Goal: Transaction & Acquisition: Purchase product/service

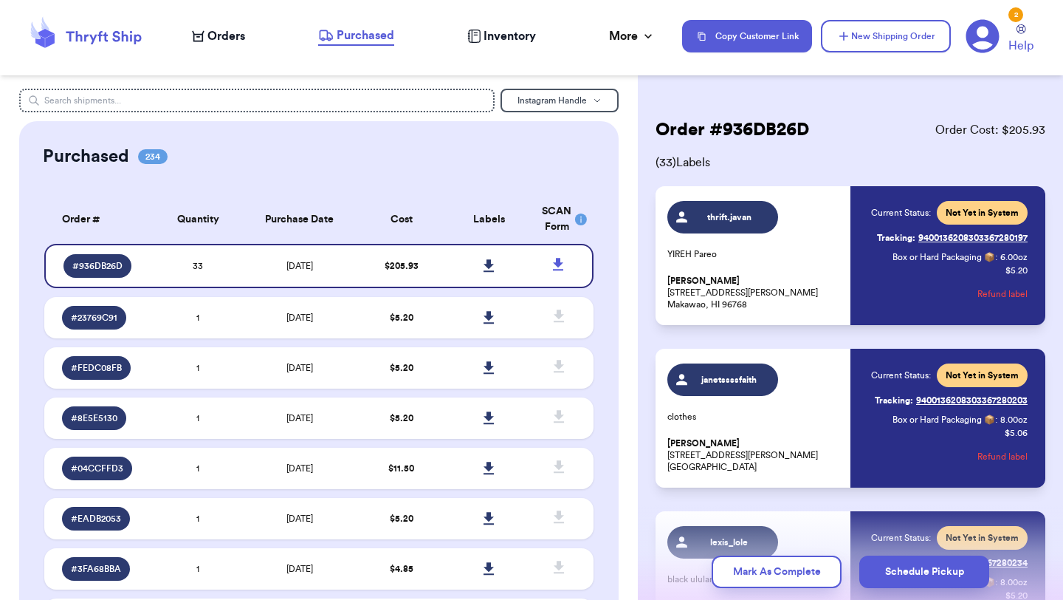
scroll to position [5042, 0]
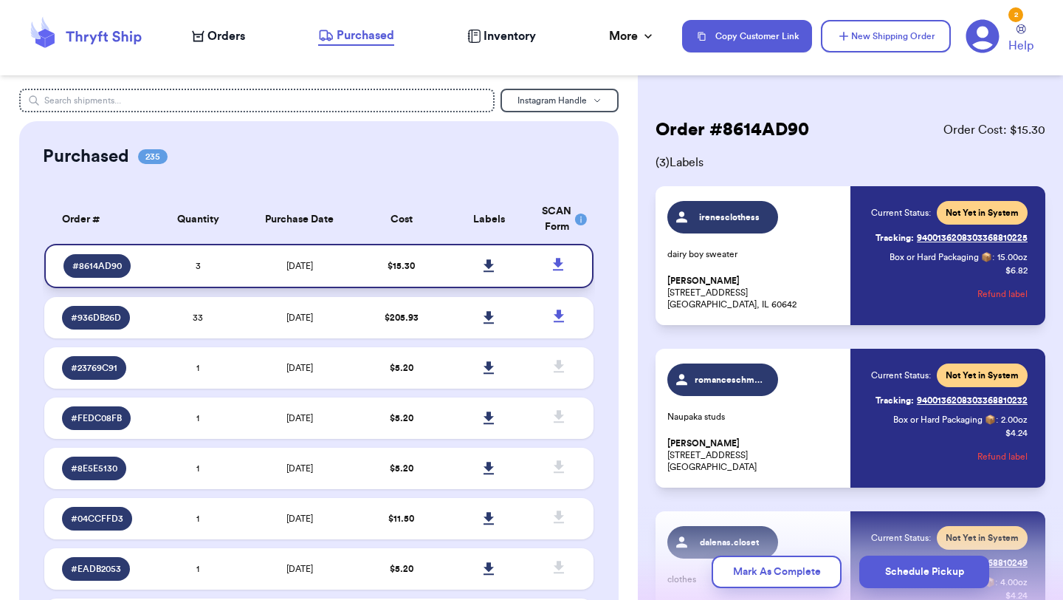
click at [490, 264] on icon at bounding box center [489, 265] width 10 height 13
click at [233, 39] on span "Orders" at bounding box center [227, 36] width 38 height 18
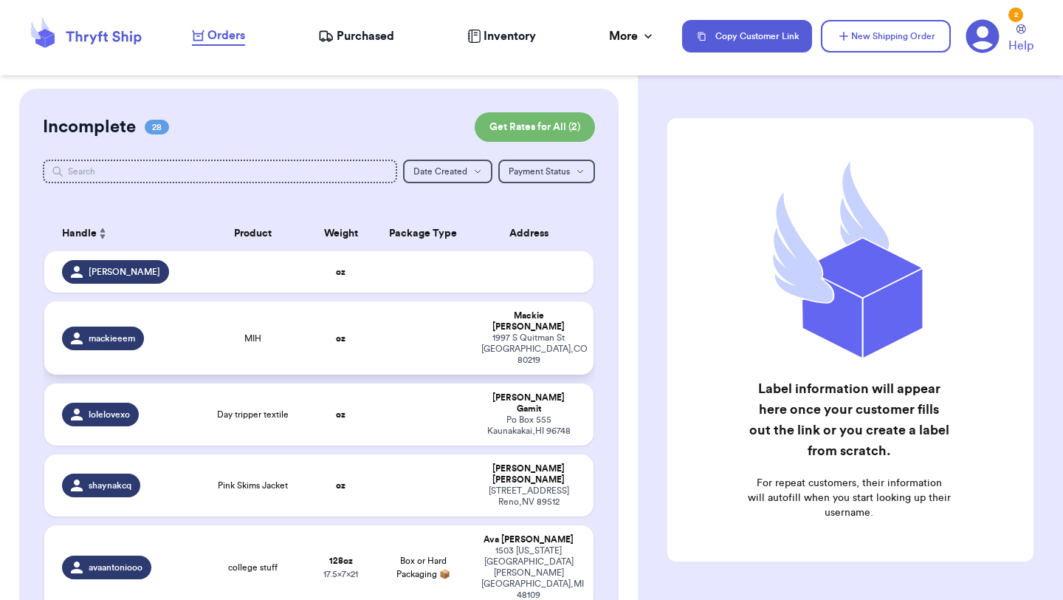
click at [196, 319] on td "mackieeem" at bounding box center [121, 337] width 154 height 73
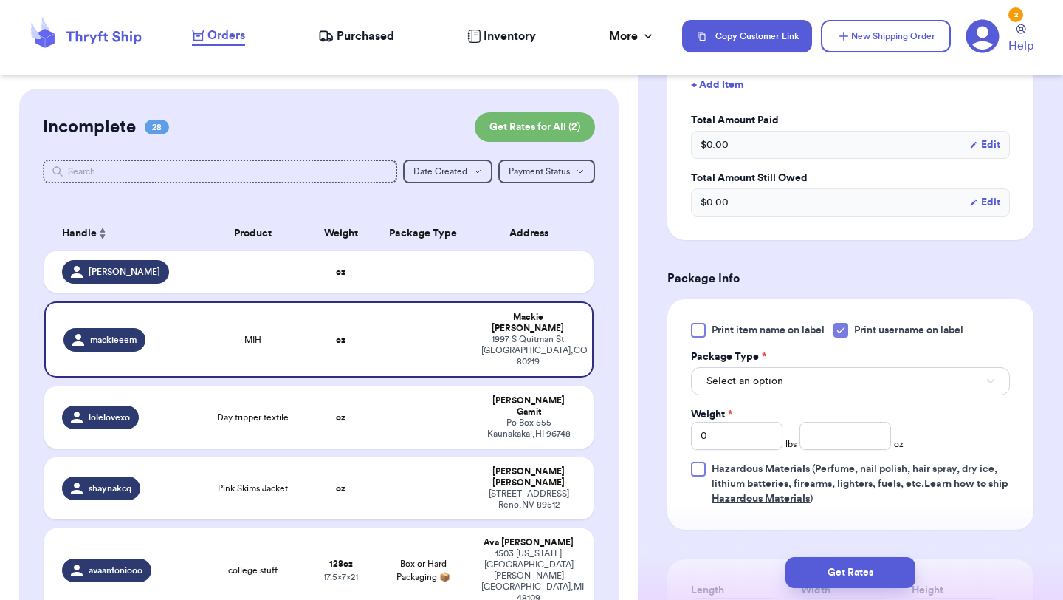
scroll to position [452, 0]
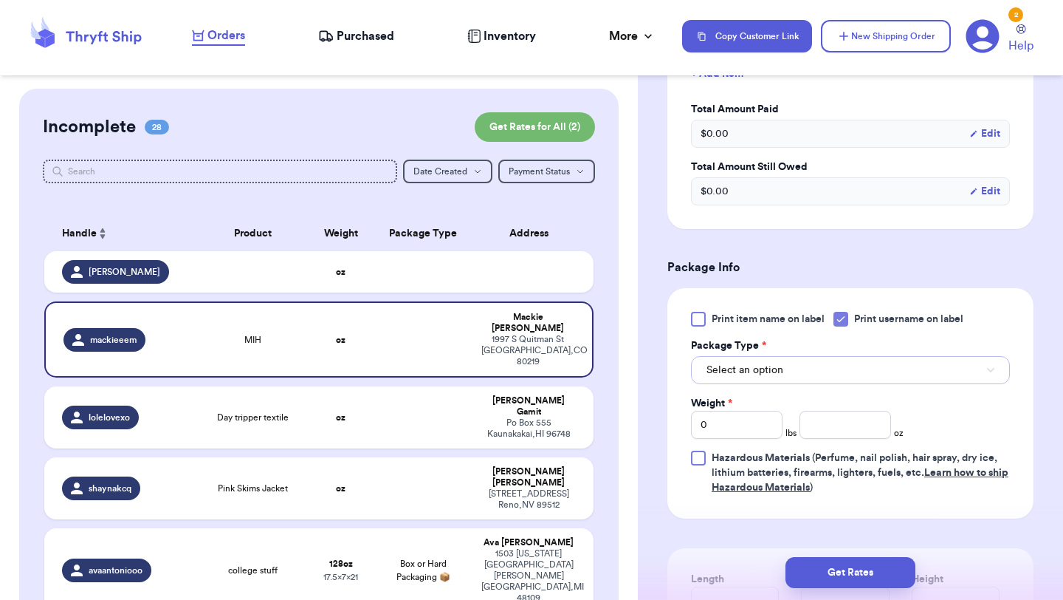
click at [784, 369] on button "Select an option" at bounding box center [850, 370] width 319 height 28
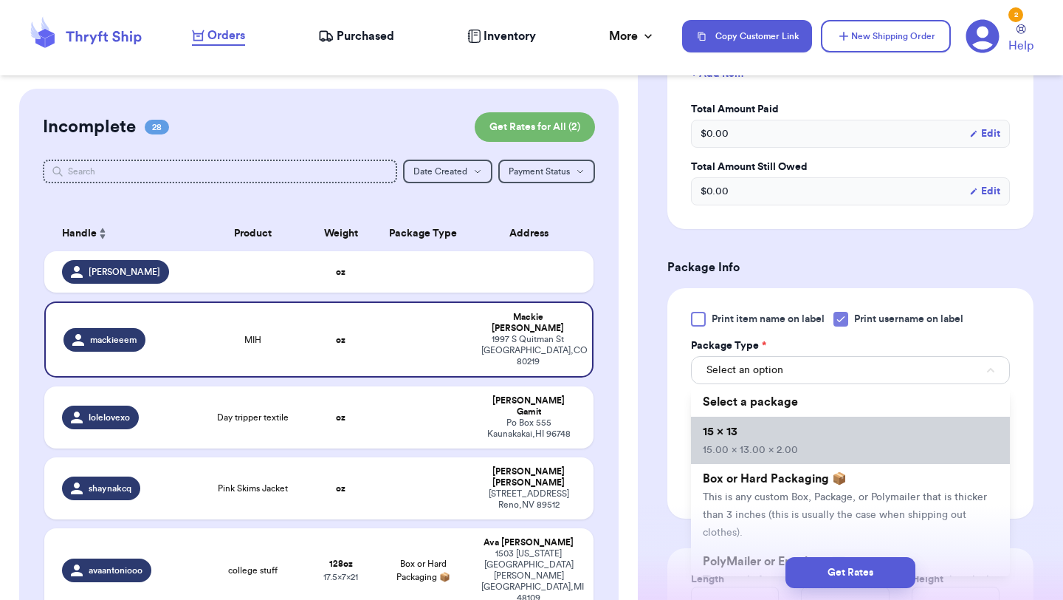
click at [780, 445] on span "15.00 x 13.00 x 2.00" at bounding box center [750, 450] width 95 height 10
type input "15"
type input "13"
type input "2"
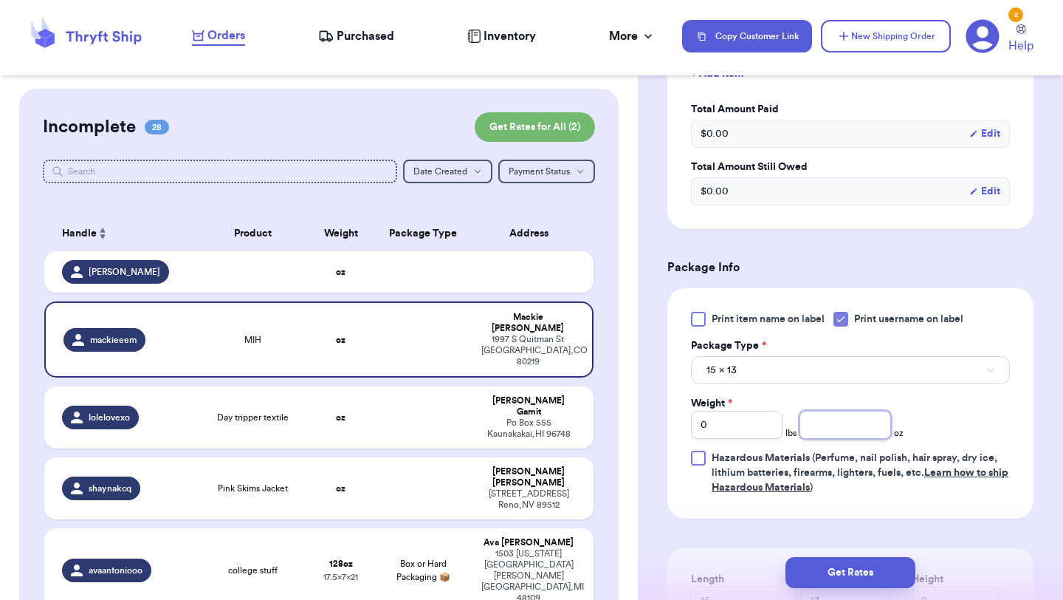
click at [834, 436] on input "number" at bounding box center [846, 425] width 92 height 28
type input "3"
type input "4"
click at [859, 570] on button "Get Rates" at bounding box center [851, 572] width 130 height 31
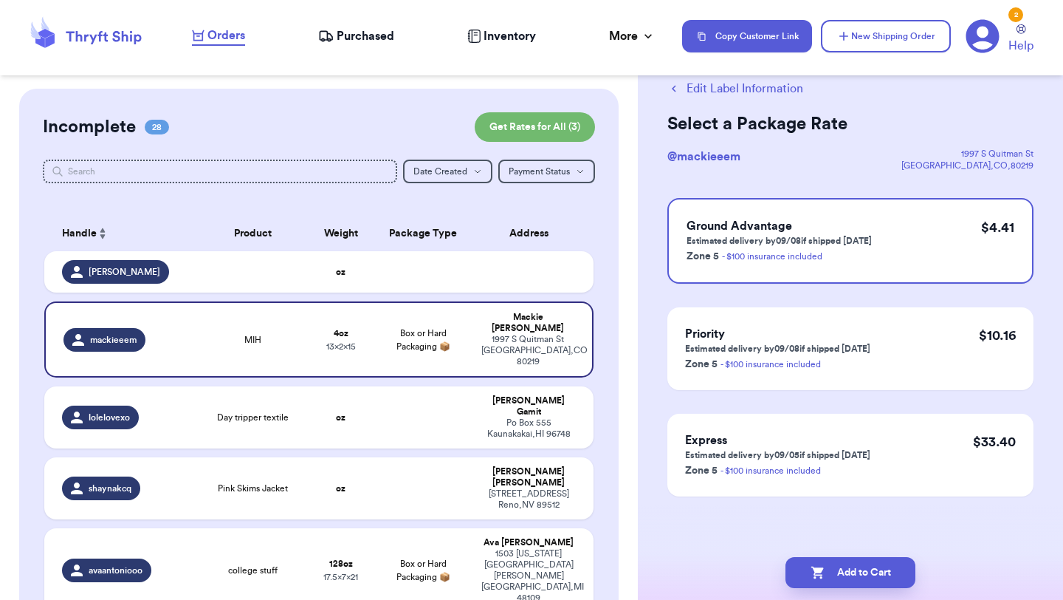
scroll to position [0, 0]
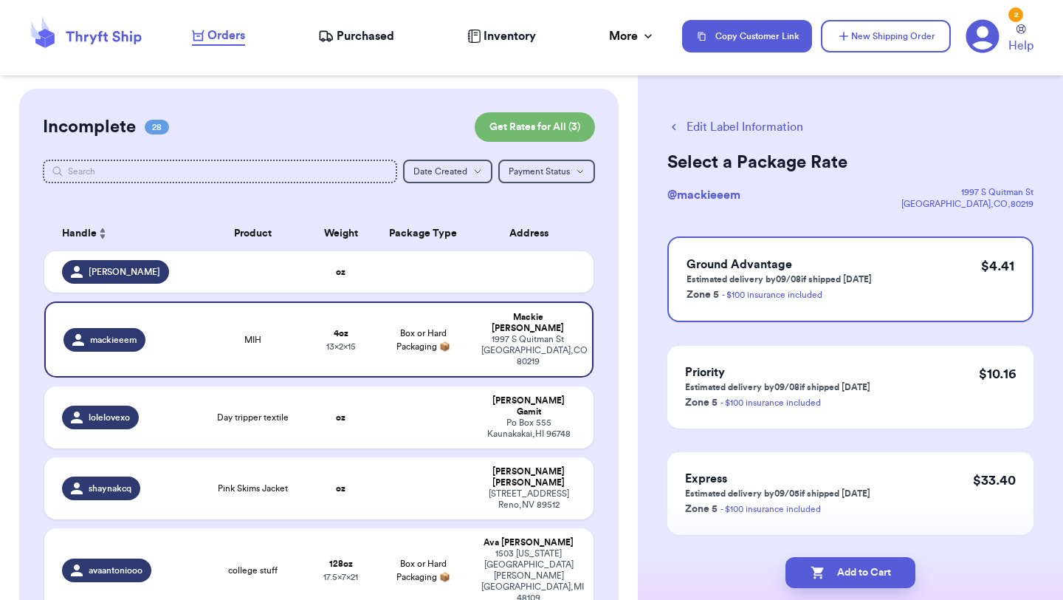
click at [859, 571] on button "Add to Cart" at bounding box center [851, 572] width 130 height 31
checkbox input "true"
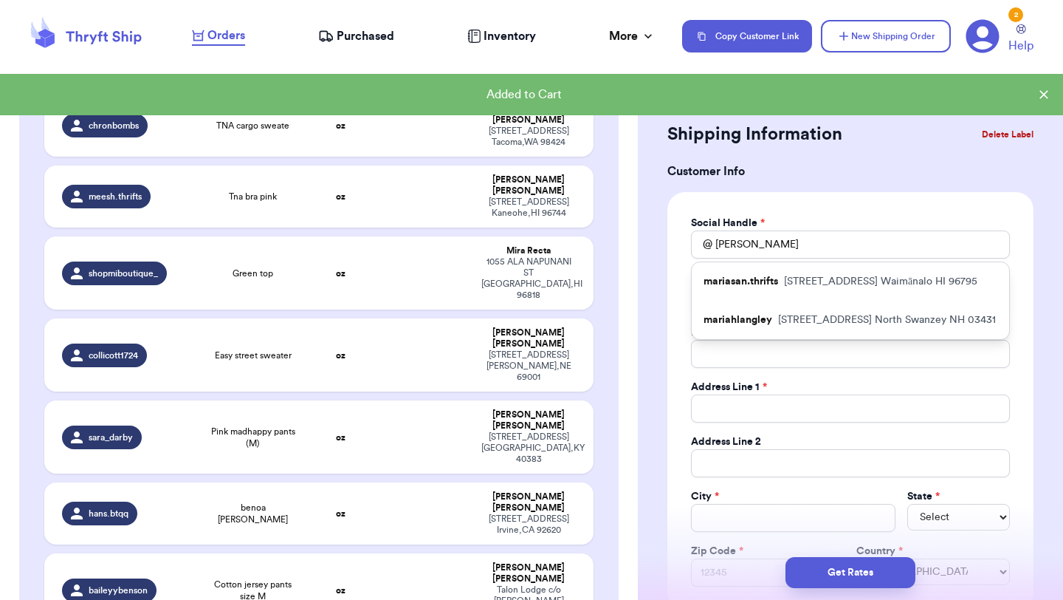
scroll to position [1607, 0]
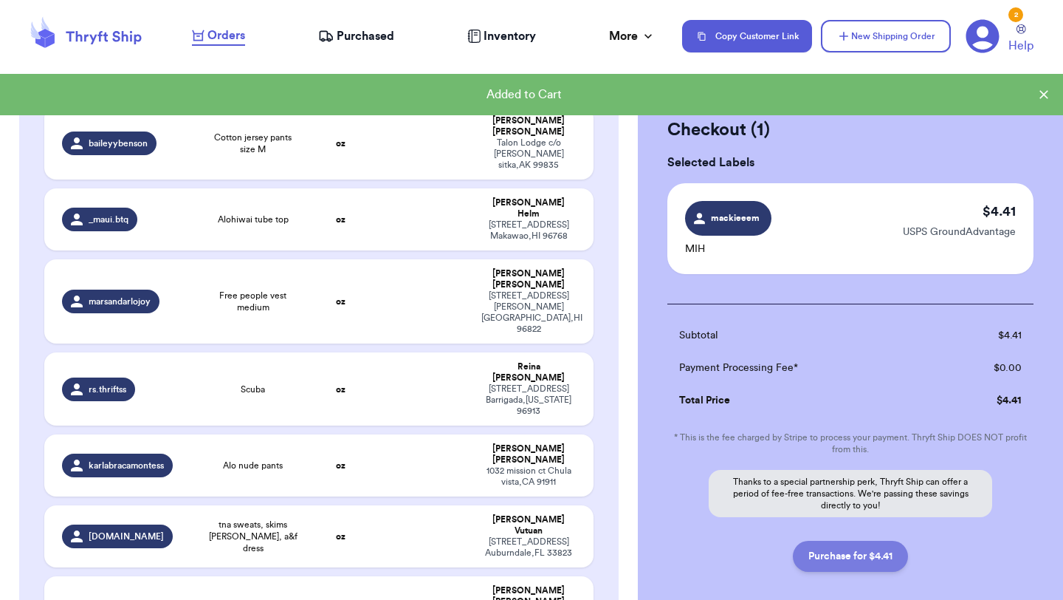
click at [830, 552] on button "Purchase for $4.41" at bounding box center [850, 556] width 115 height 31
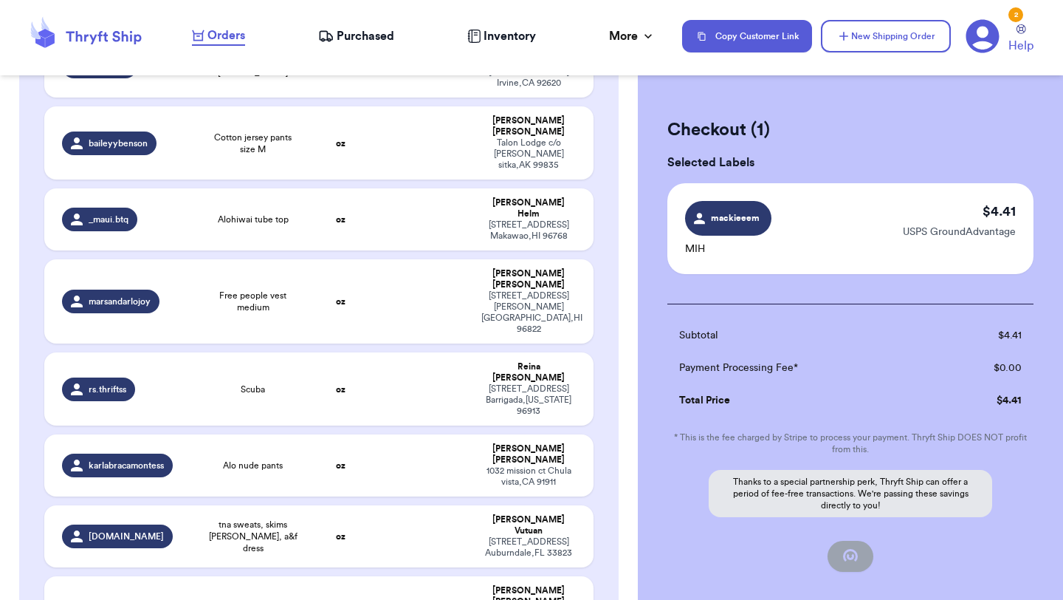
checkbox input "false"
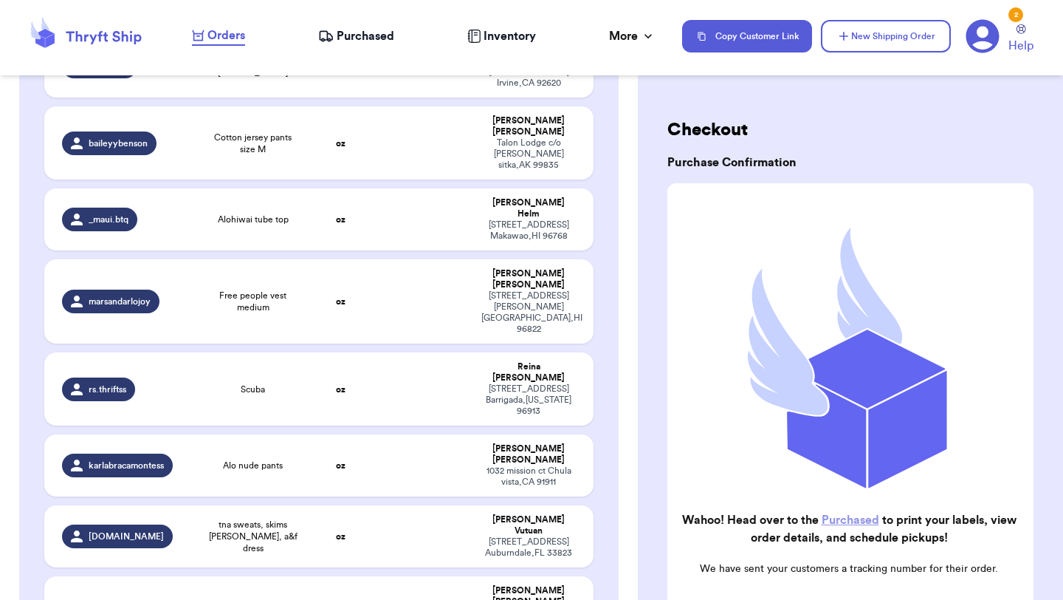
checkbox input "true"
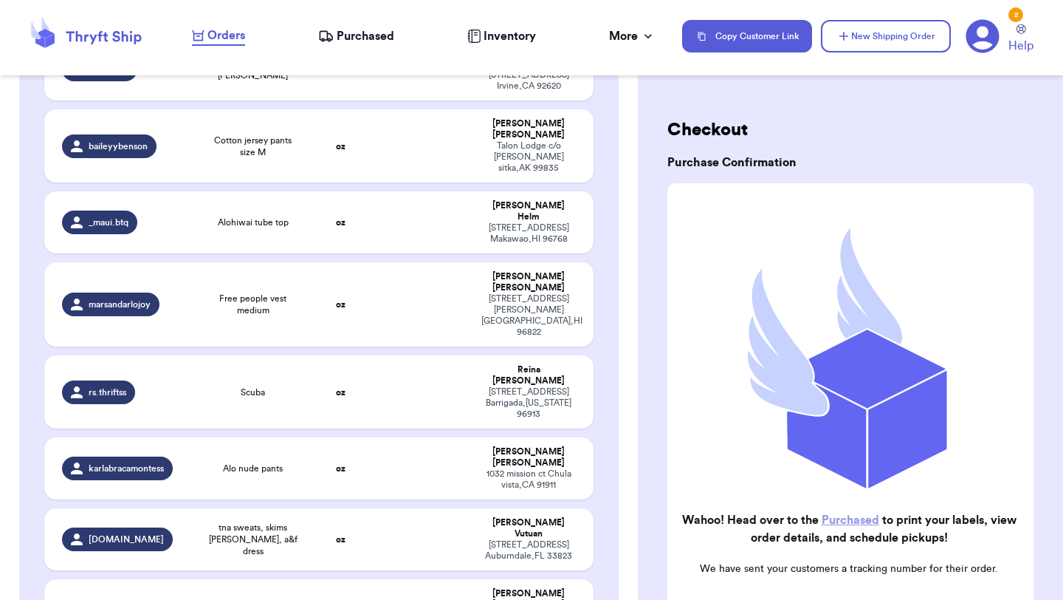
click at [370, 35] on span "Purchased" at bounding box center [366, 36] width 58 height 18
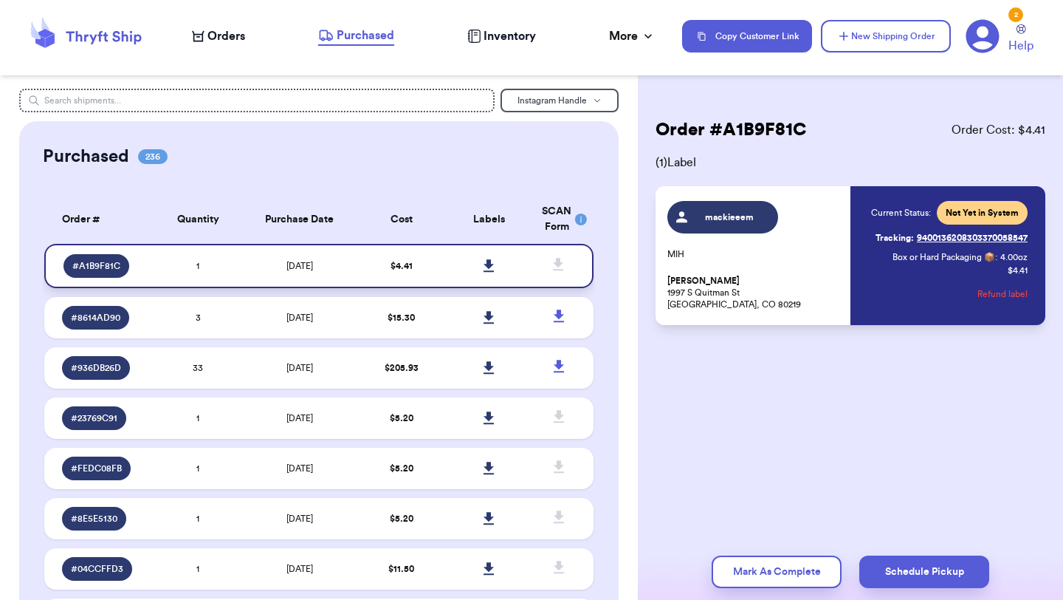
click at [491, 264] on icon at bounding box center [489, 265] width 10 height 13
click at [214, 40] on span "Orders" at bounding box center [227, 36] width 38 height 18
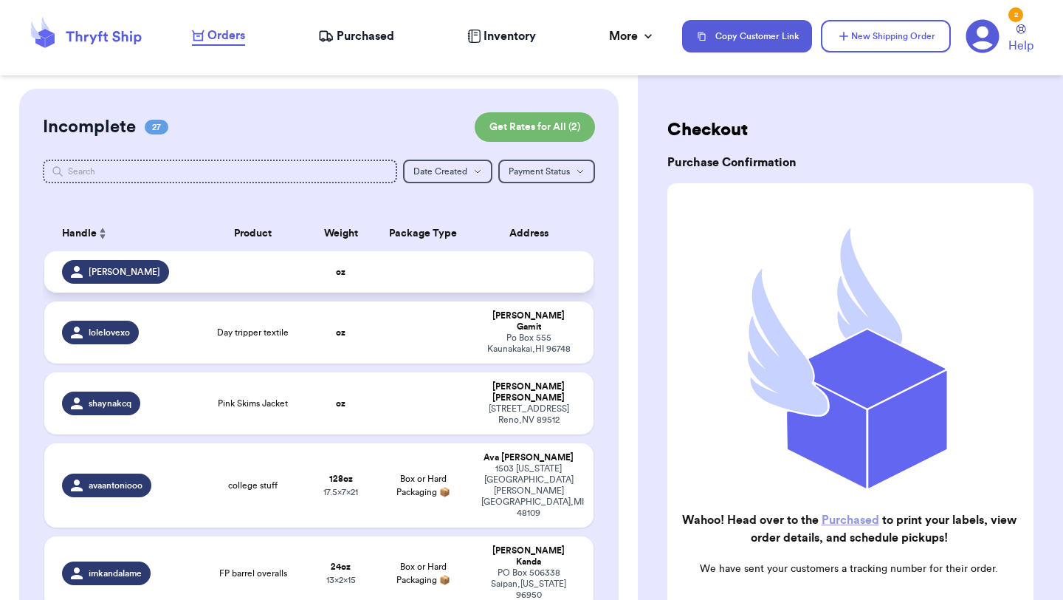
click at [303, 274] on td at bounding box center [253, 271] width 110 height 41
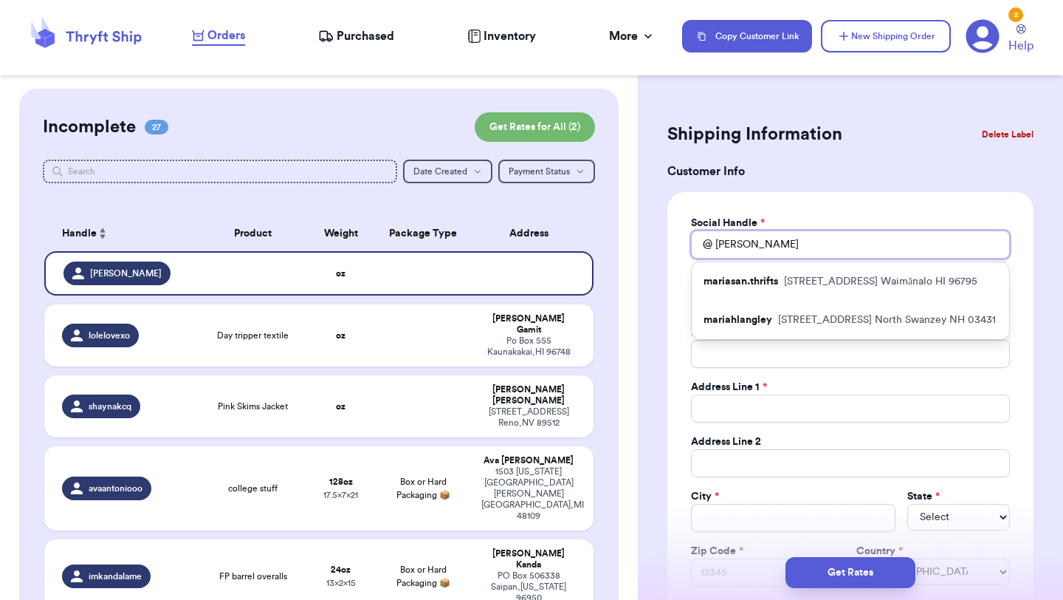
click at [729, 248] on input "[PERSON_NAME]" at bounding box center [850, 244] width 319 height 28
type input "k"
type input "kj"
type input "kja"
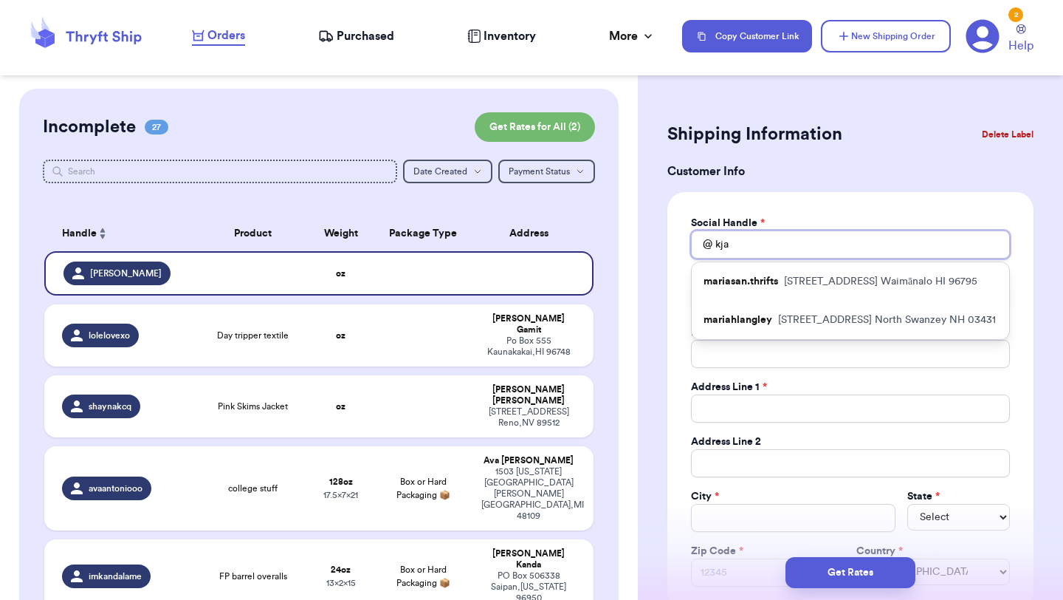
type input "kjae"
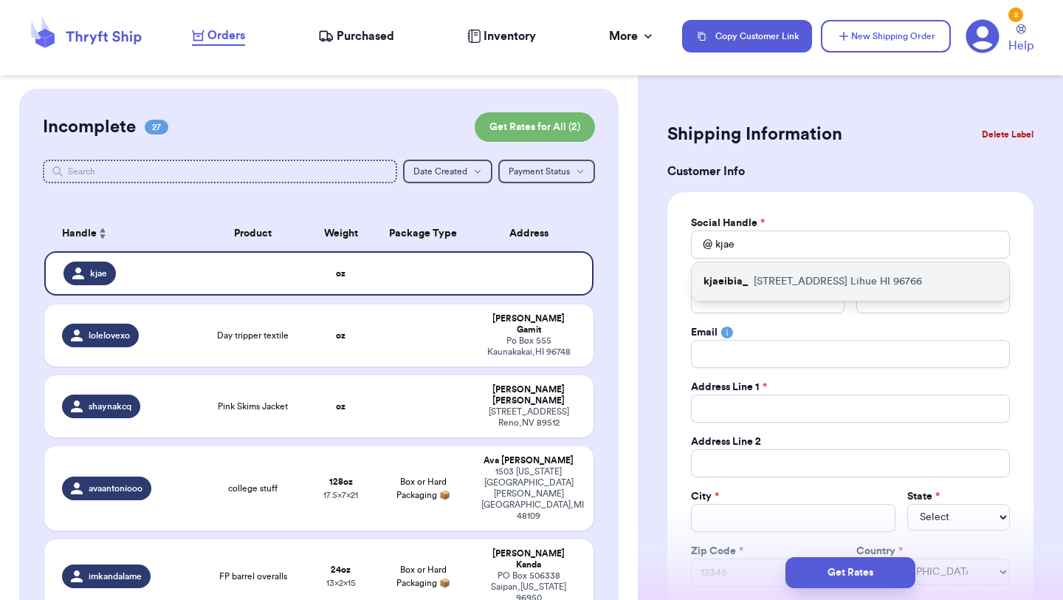
click at [784, 278] on p "[STREET_ADDRESS]" at bounding box center [838, 281] width 168 height 15
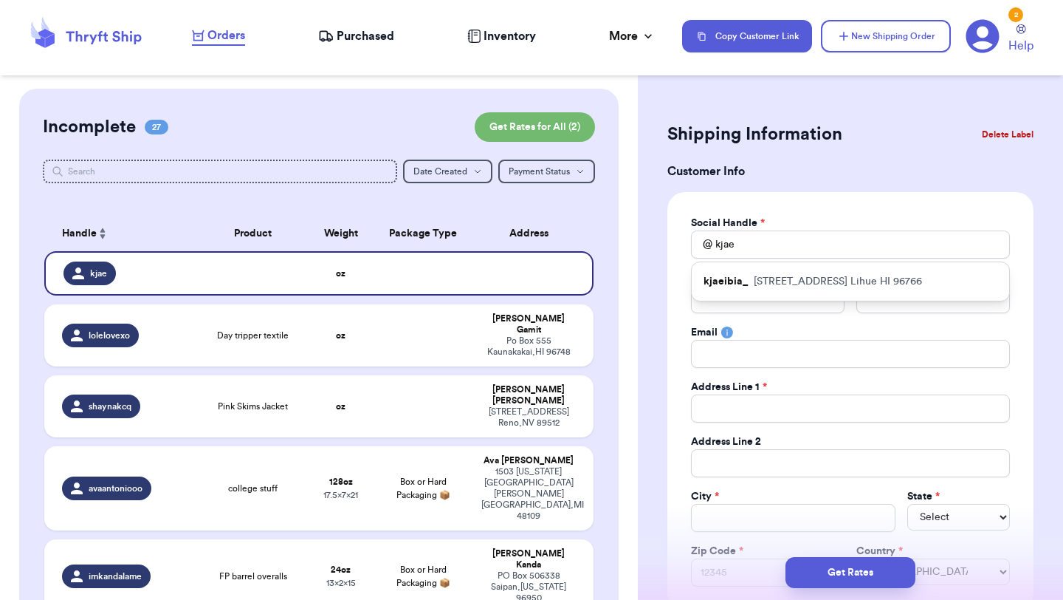
type input "kjaeibia_"
type input "[PERSON_NAME]"
type input "Ibia"
type input "[EMAIL_ADDRESS][DOMAIN_NAME]"
type input "[STREET_ADDRESS]"
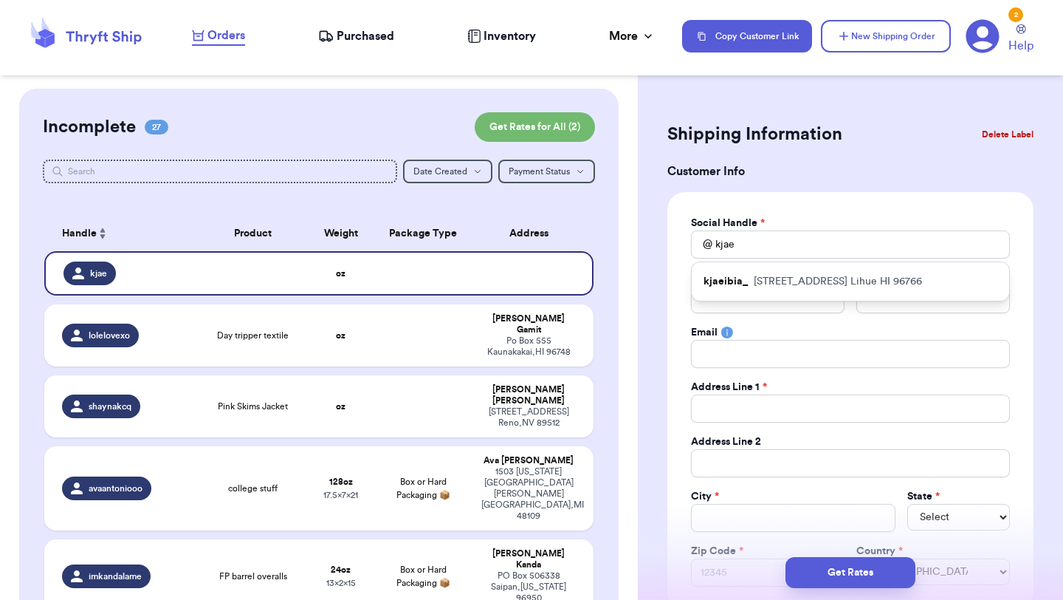
type input "Y201"
type input "Lihue"
select select "HI"
type input "96766"
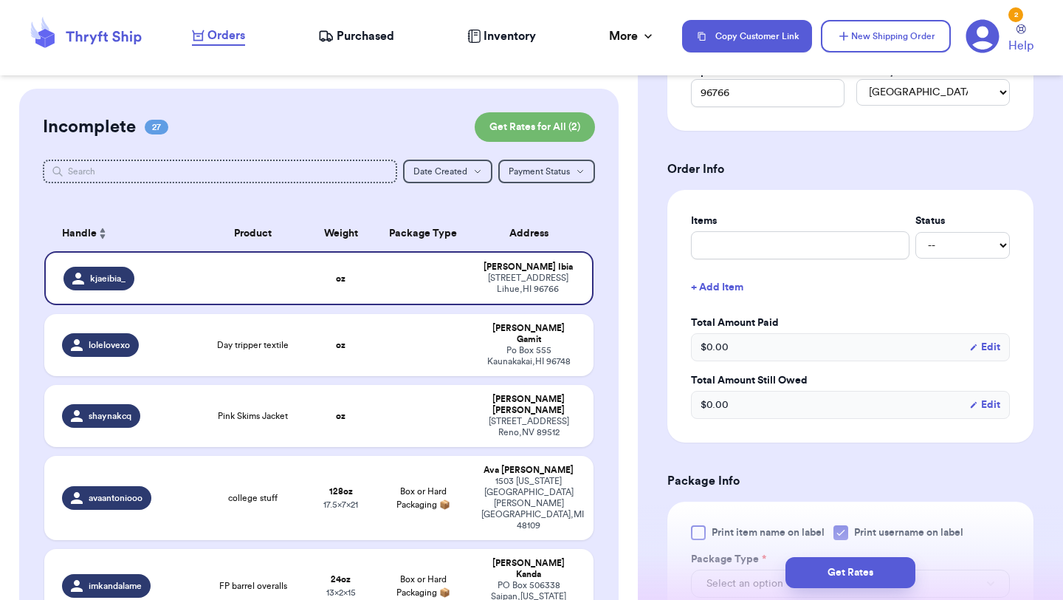
scroll to position [592, 0]
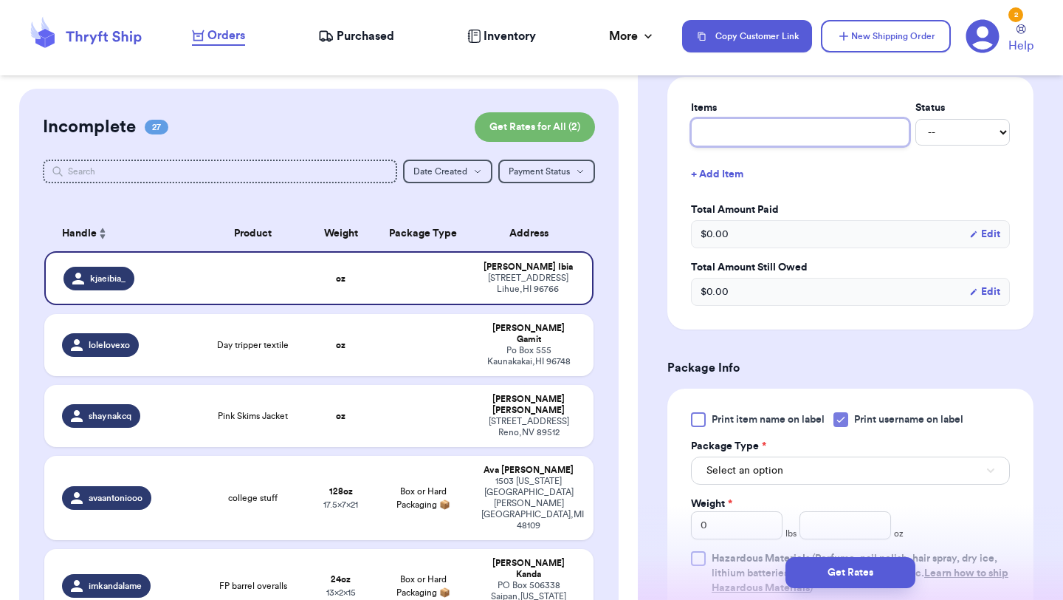
click at [812, 127] on input "text" at bounding box center [800, 132] width 219 height 28
type input "clothes"
click at [784, 467] on button "Select an option" at bounding box center [850, 470] width 319 height 28
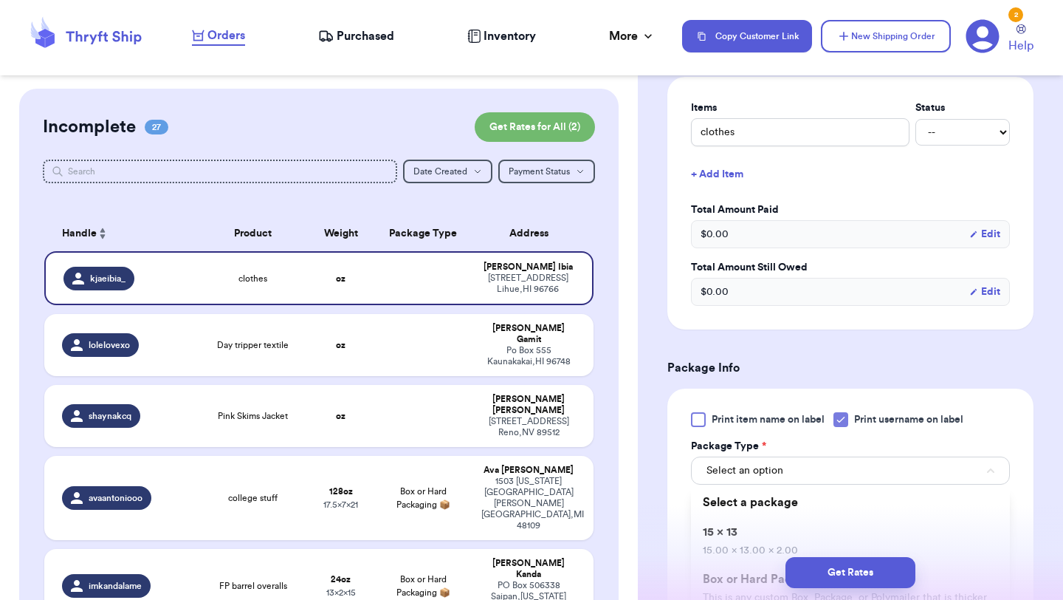
click at [788, 550] on div "Get Rates" at bounding box center [850, 572] width 425 height 55
click at [788, 480] on button "Select an option" at bounding box center [850, 470] width 319 height 28
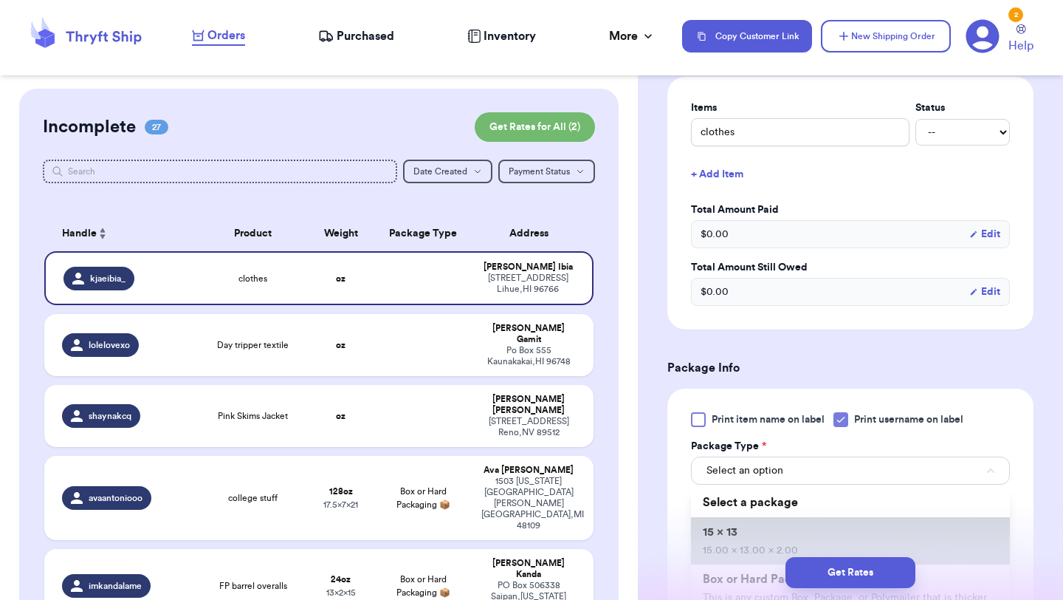
click at [804, 529] on li "15 x 13 15.00 x 13.00 x 2.00" at bounding box center [850, 540] width 319 height 47
type input "15"
type input "13"
type input "2"
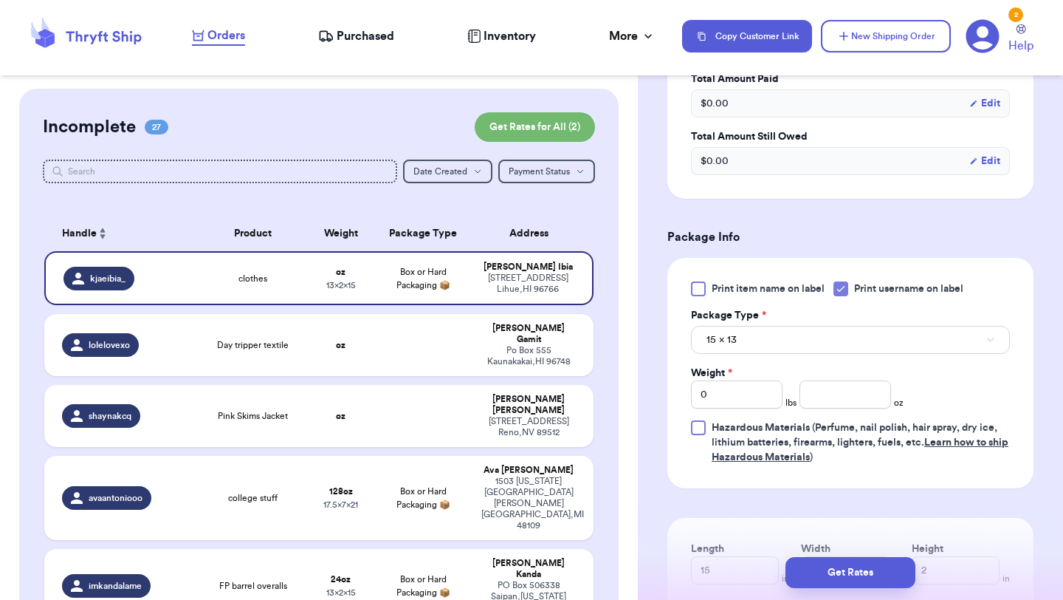
scroll to position [725, 0]
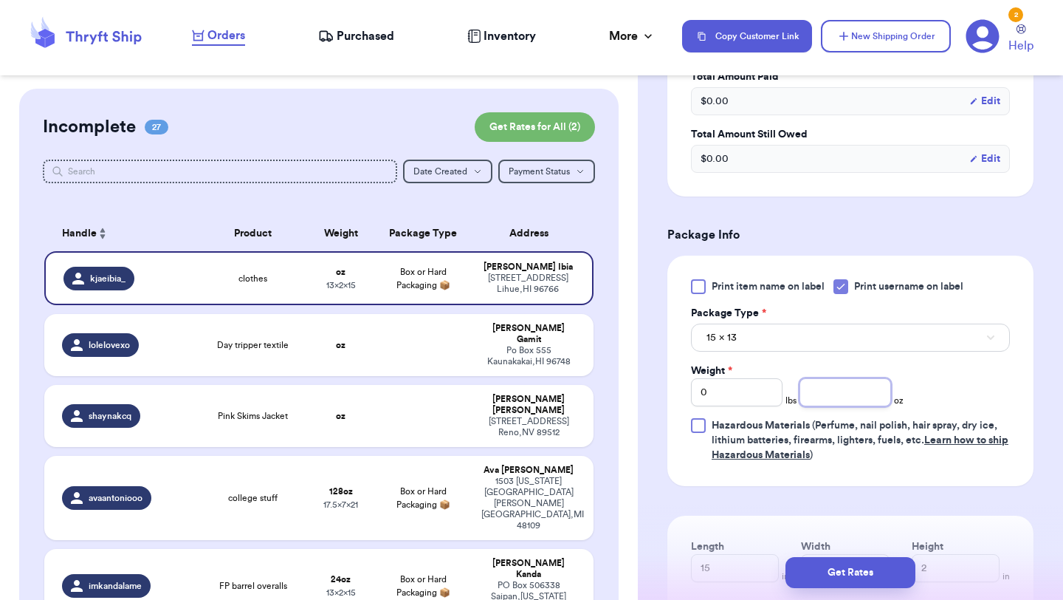
click at [839, 400] on input "number" at bounding box center [846, 392] width 92 height 28
type input "4"
click at [852, 576] on button "Get Rates" at bounding box center [851, 572] width 130 height 31
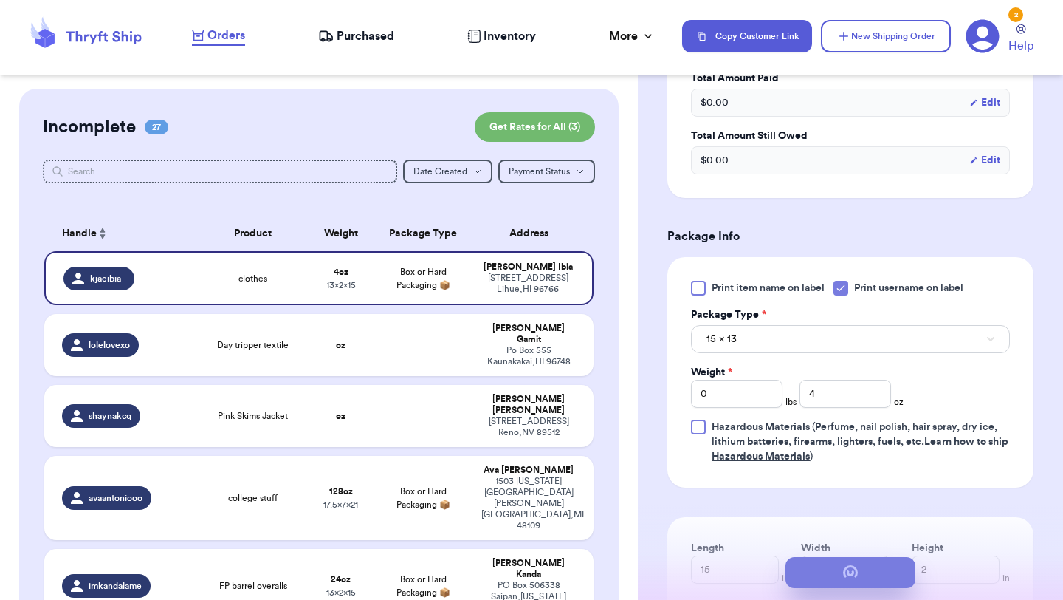
scroll to position [0, 0]
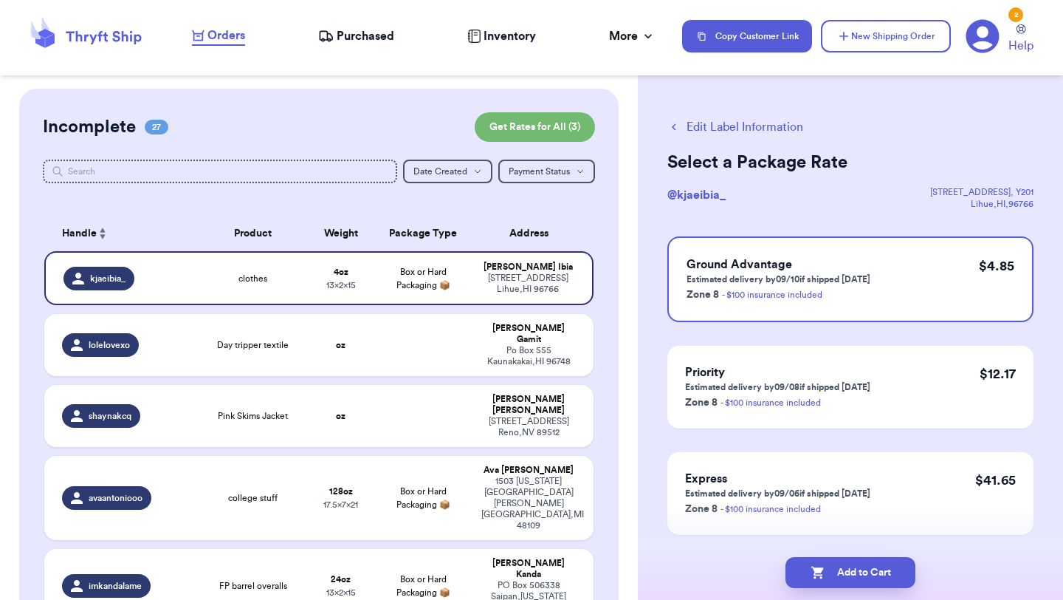
click at [852, 576] on button "Add to Cart" at bounding box center [851, 572] width 130 height 31
checkbox input "true"
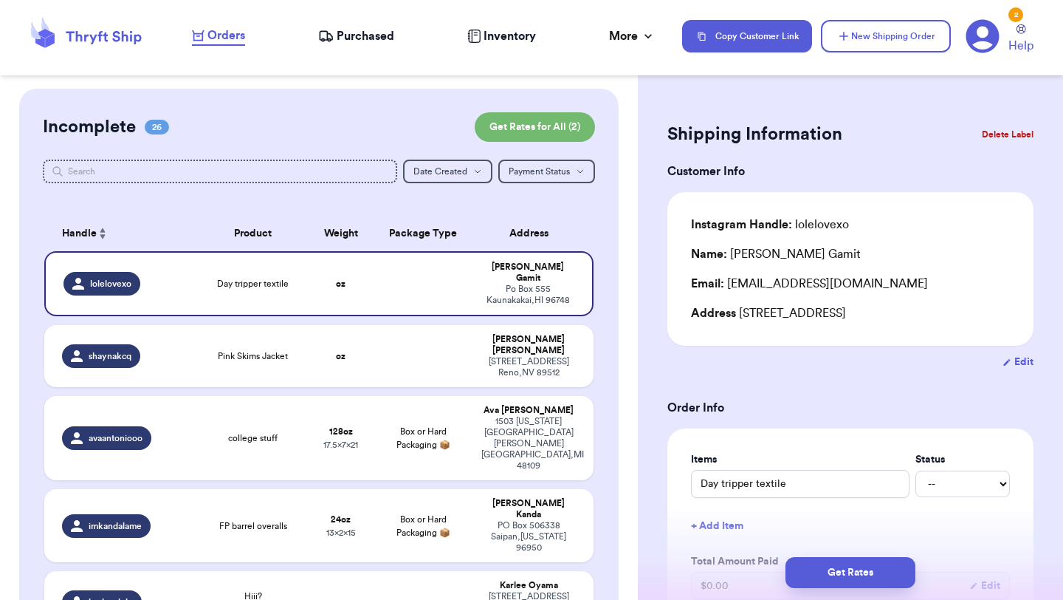
scroll to position [1557, 0]
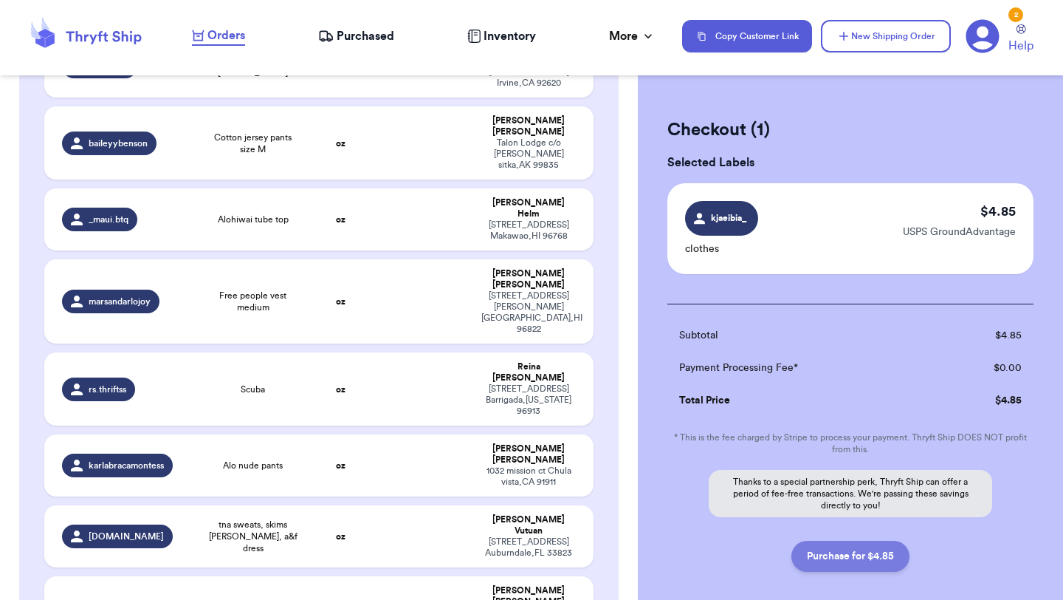
click at [857, 560] on button "Purchase for $4.85" at bounding box center [851, 556] width 118 height 31
checkbox input "false"
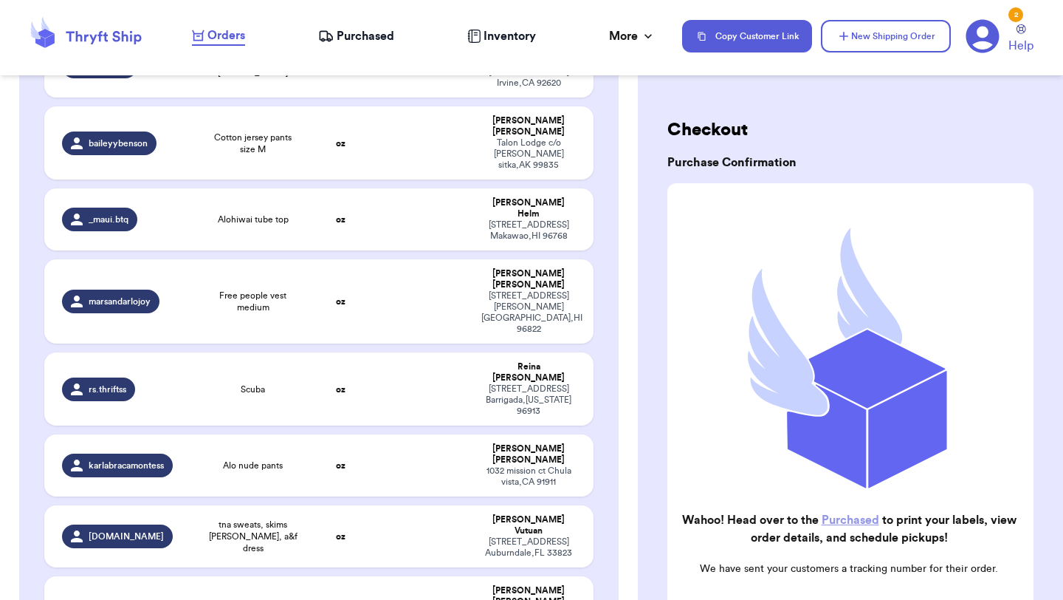
checkbox input "true"
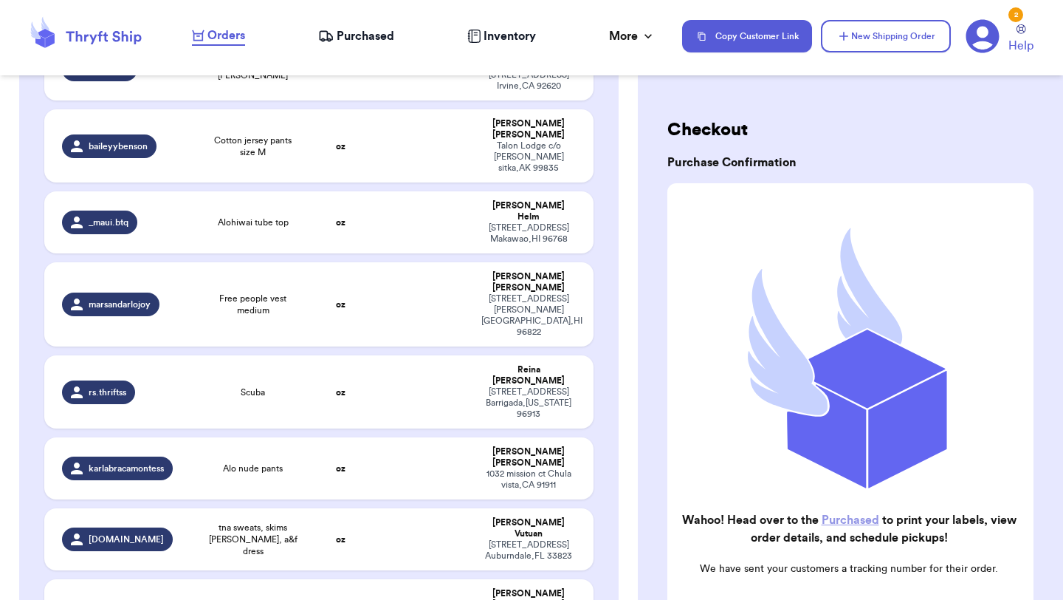
click at [365, 33] on span "Purchased" at bounding box center [366, 36] width 58 height 18
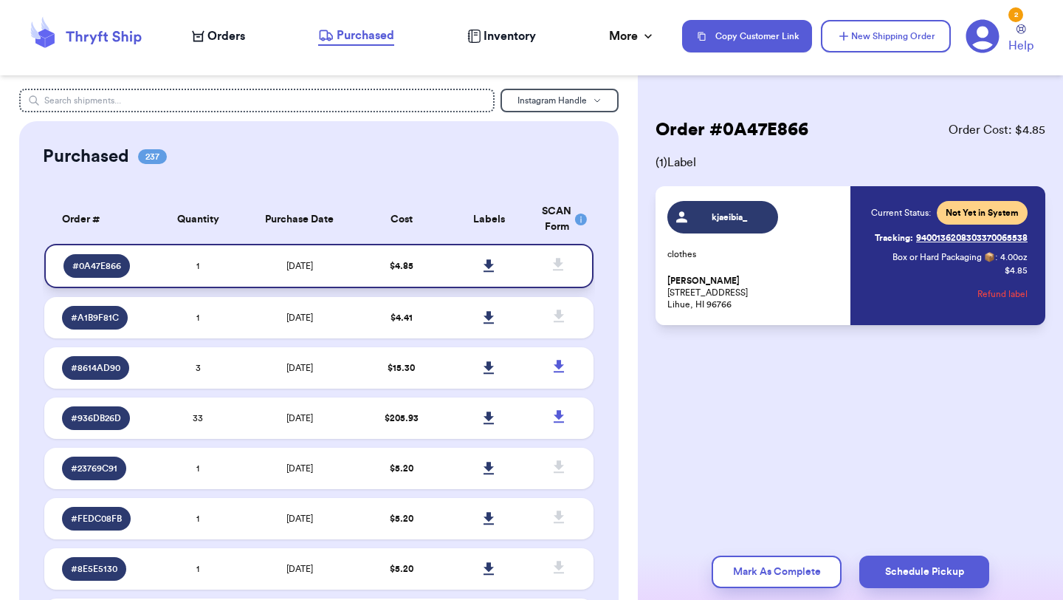
click at [490, 265] on icon at bounding box center [489, 265] width 10 height 13
